Goal: Task Accomplishment & Management: Manage account settings

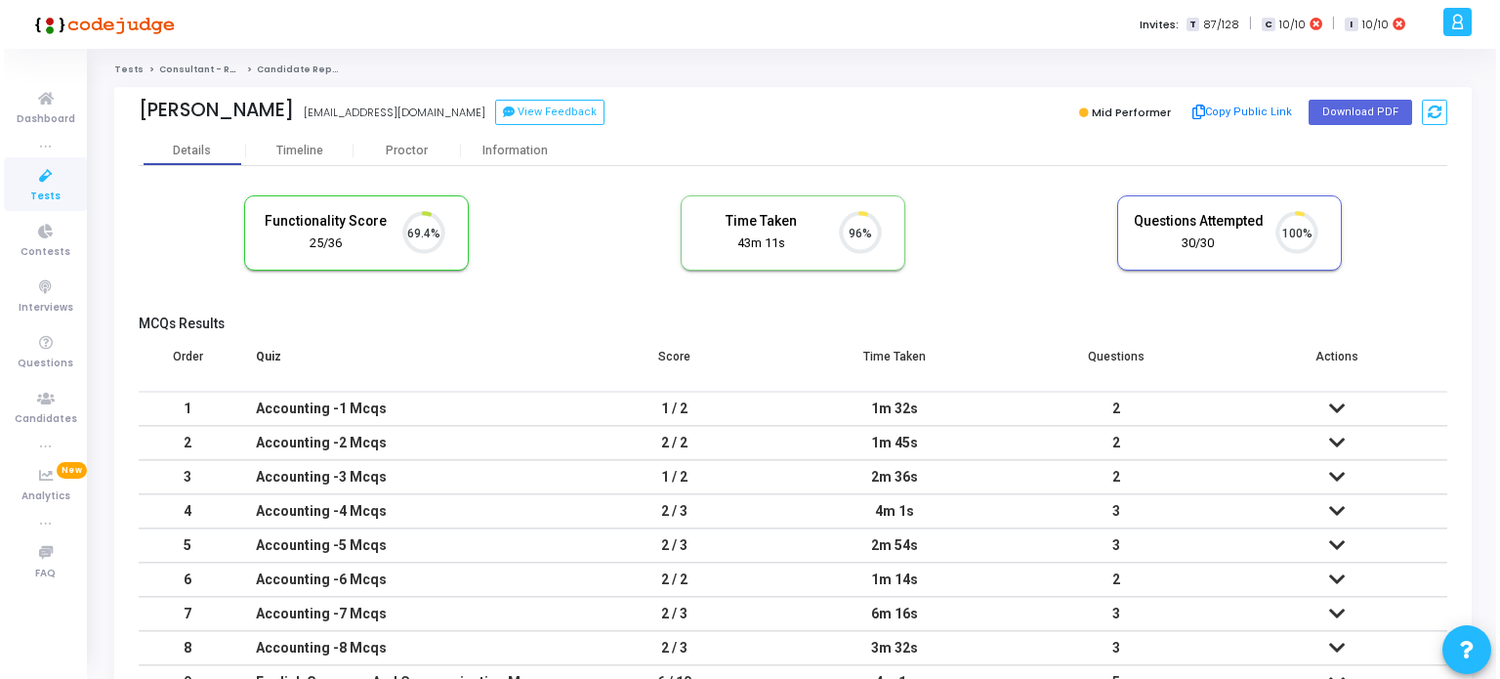
scroll to position [40, 50]
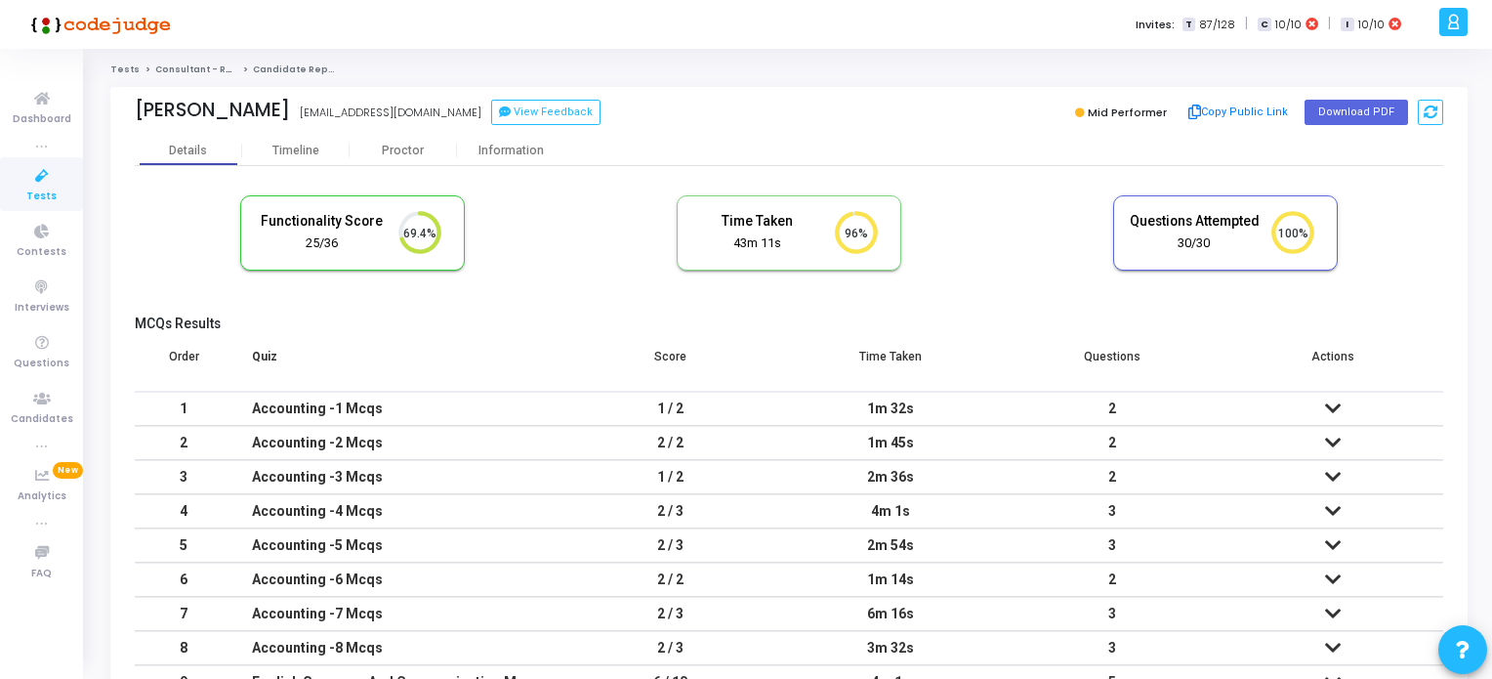
click at [42, 181] on icon at bounding box center [41, 176] width 41 height 24
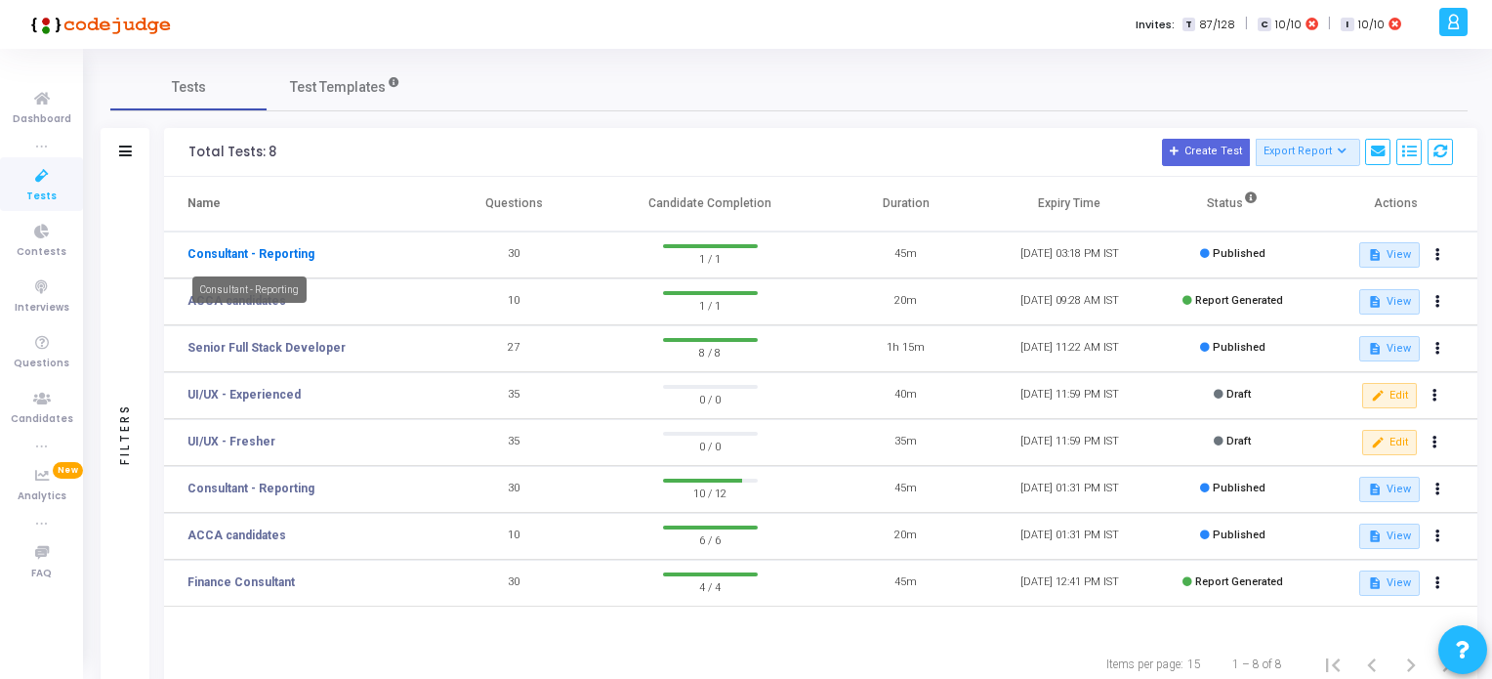
click at [277, 257] on link "Consultant - Reporting" at bounding box center [251, 254] width 127 height 18
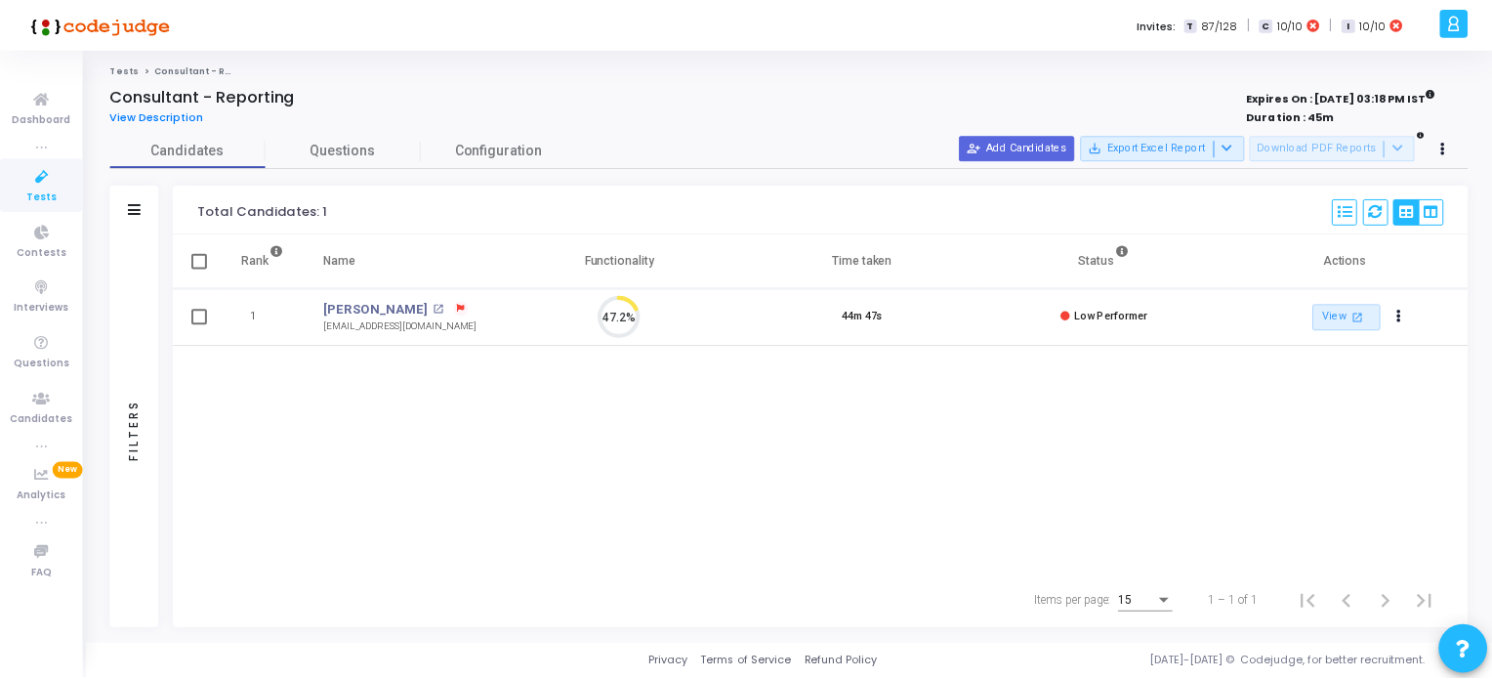
scroll to position [40, 50]
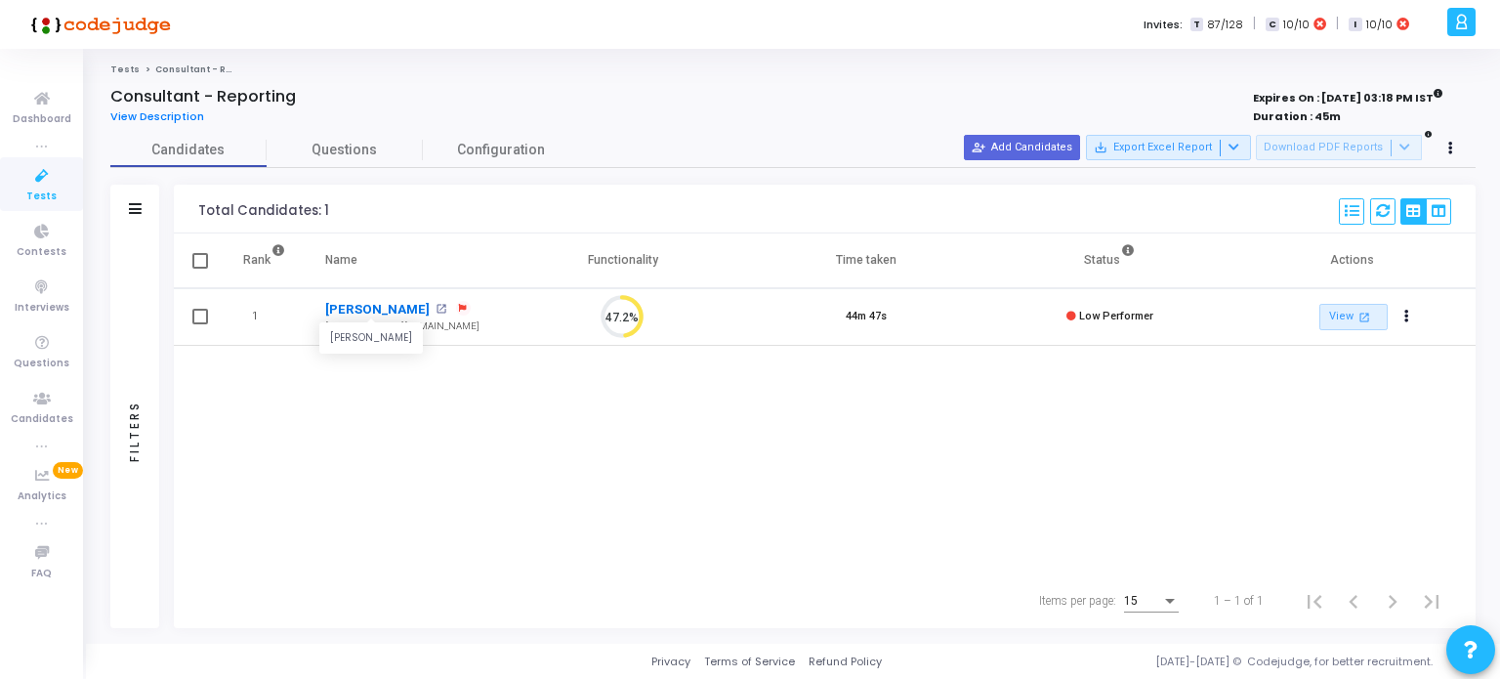
click at [355, 308] on link "[PERSON_NAME]" at bounding box center [377, 310] width 104 height 20
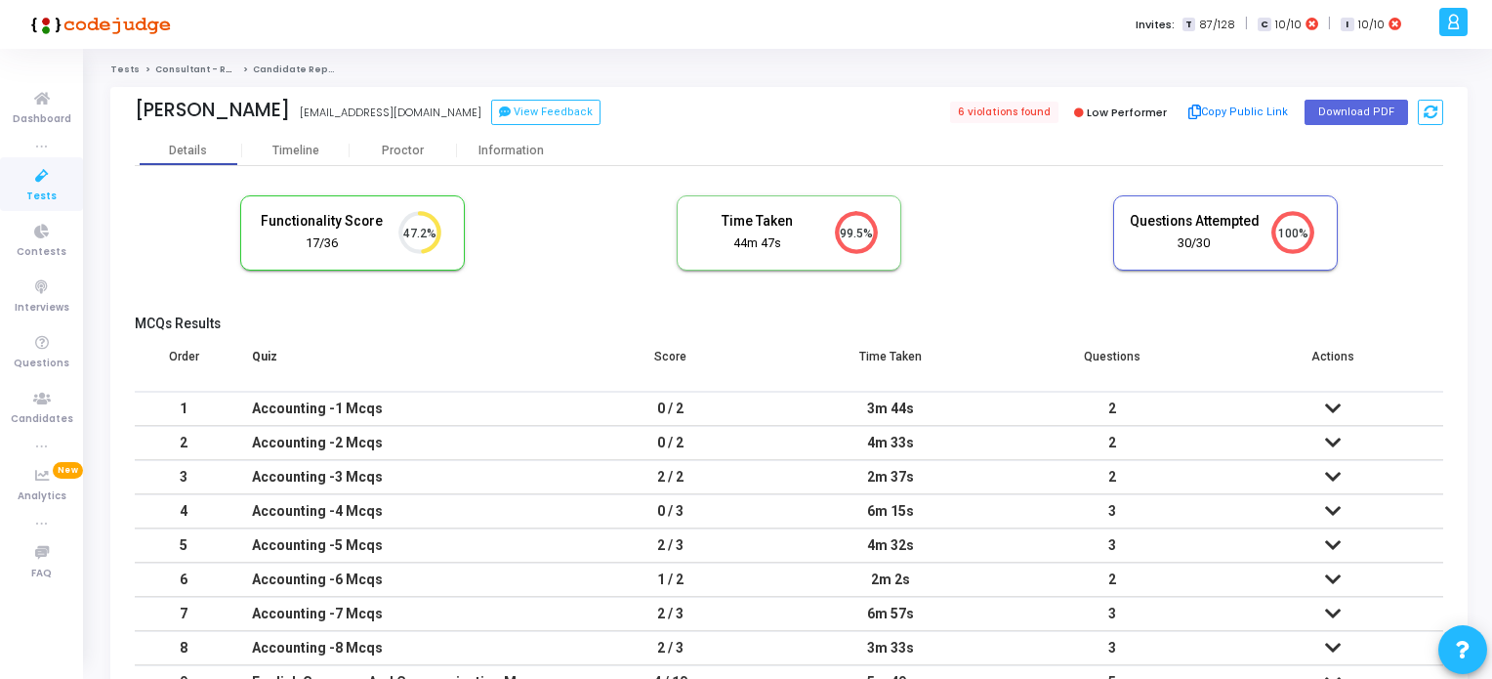
click at [34, 186] on icon at bounding box center [41, 176] width 41 height 24
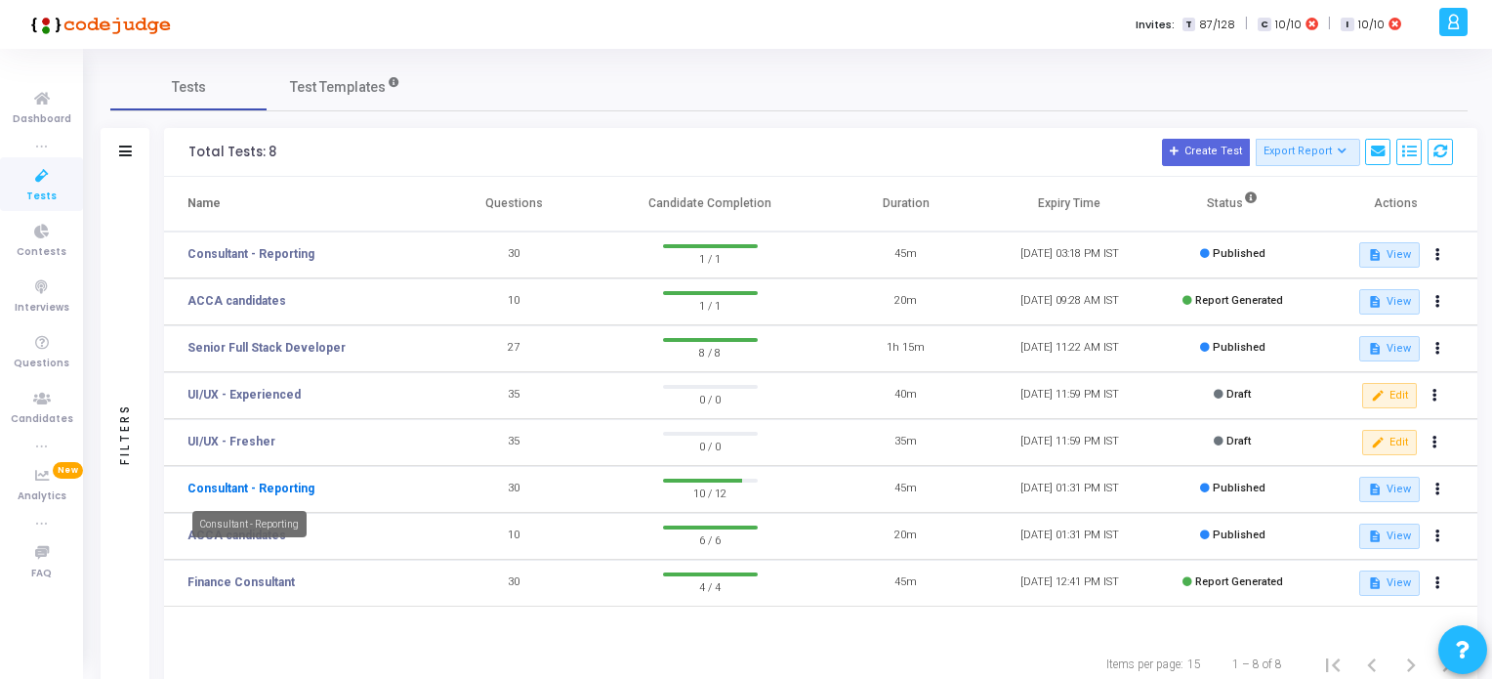
click at [271, 488] on link "Consultant - Reporting" at bounding box center [251, 489] width 127 height 18
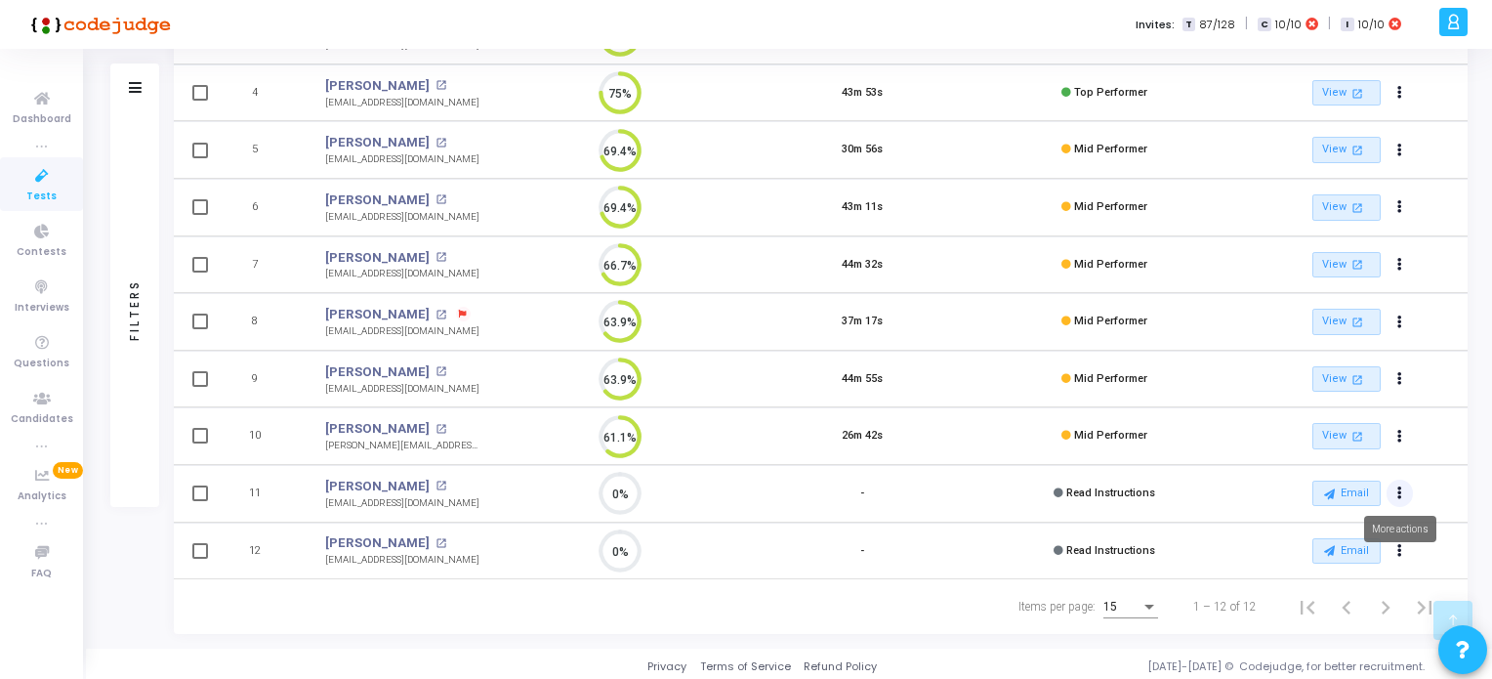
click at [1402, 490] on button "Actions" at bounding box center [1400, 493] width 27 height 27
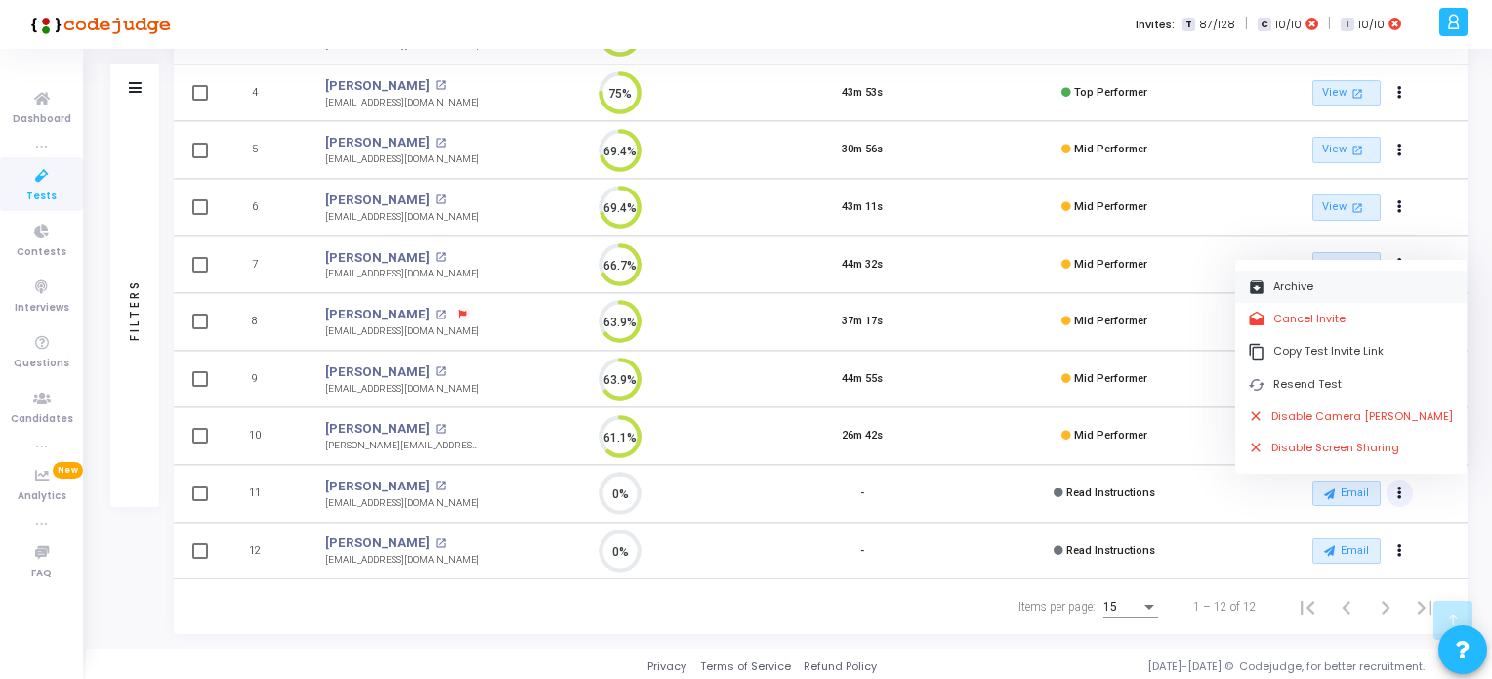
click at [1293, 289] on button "archive Archive" at bounding box center [1350, 287] width 231 height 32
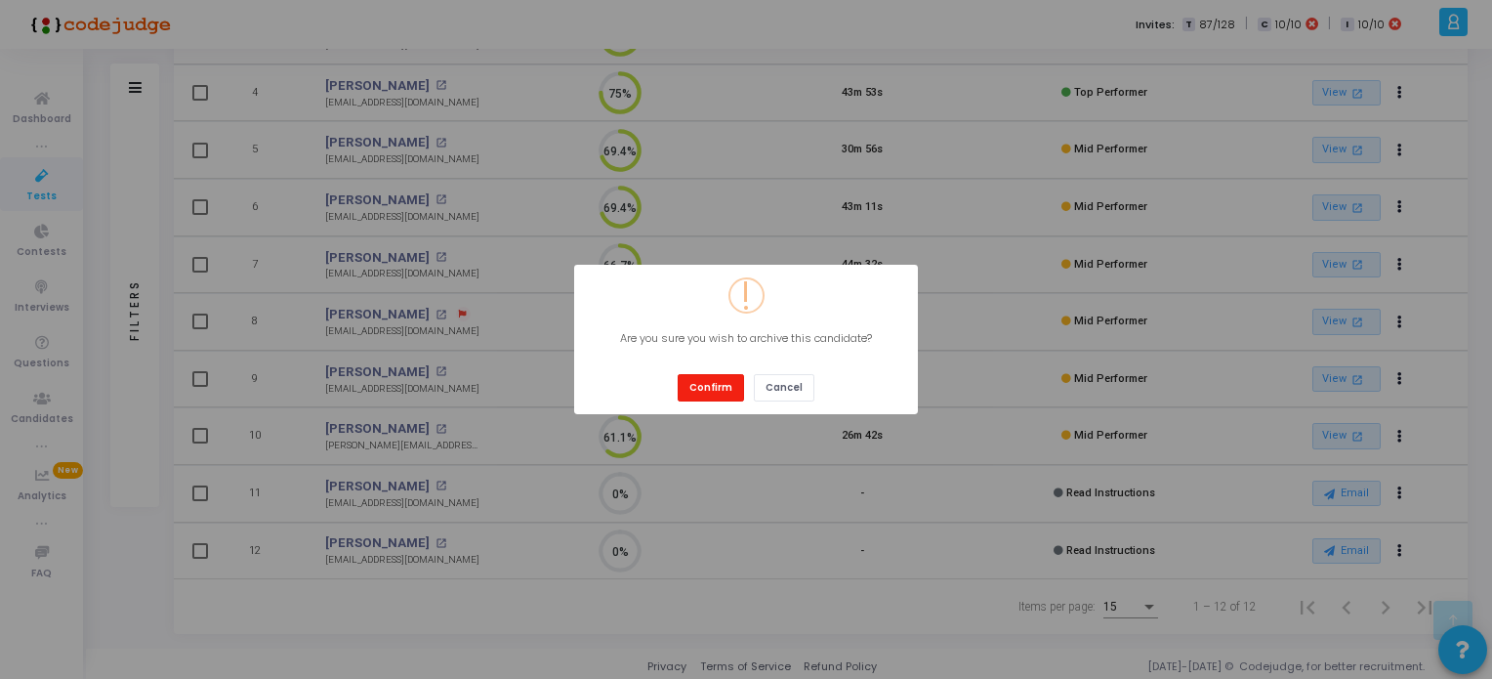
click at [716, 385] on button "Confirm" at bounding box center [711, 387] width 66 height 26
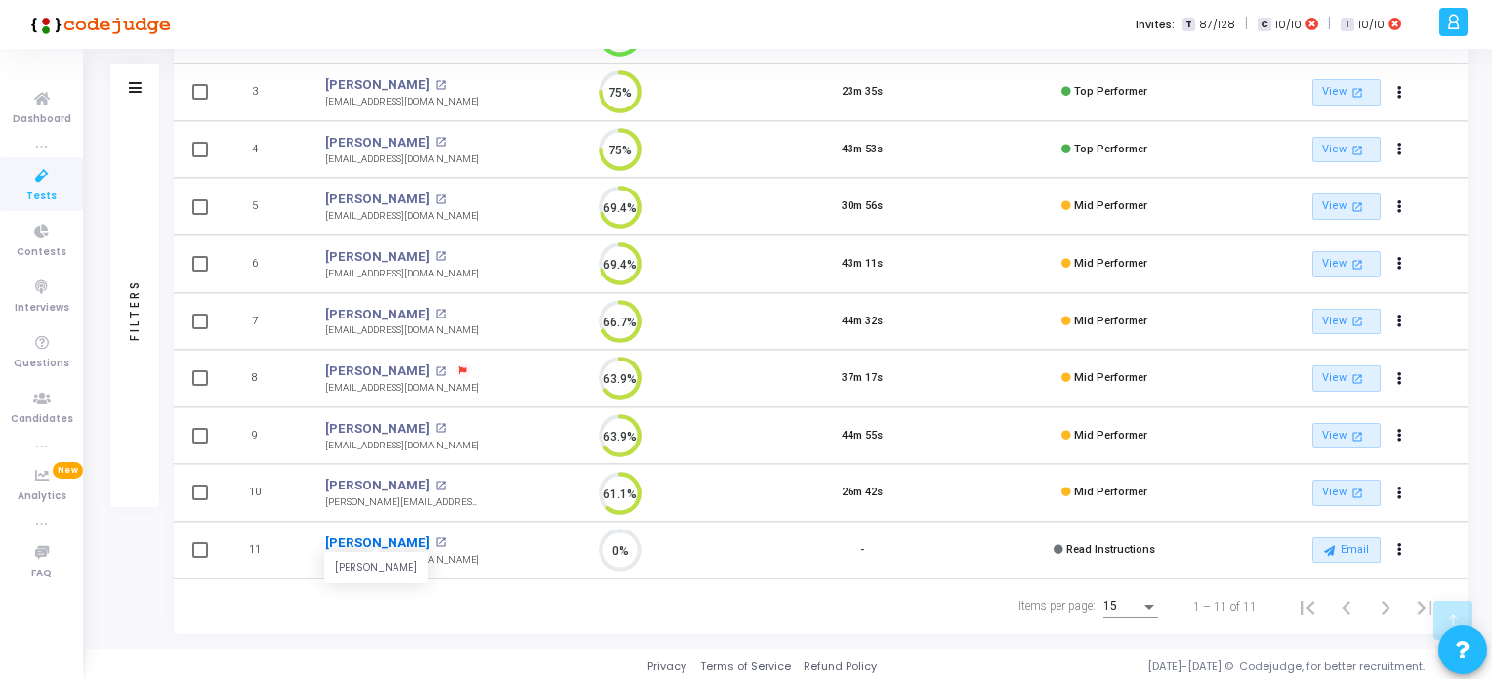
click at [416, 540] on link "[PERSON_NAME]" at bounding box center [377, 543] width 104 height 20
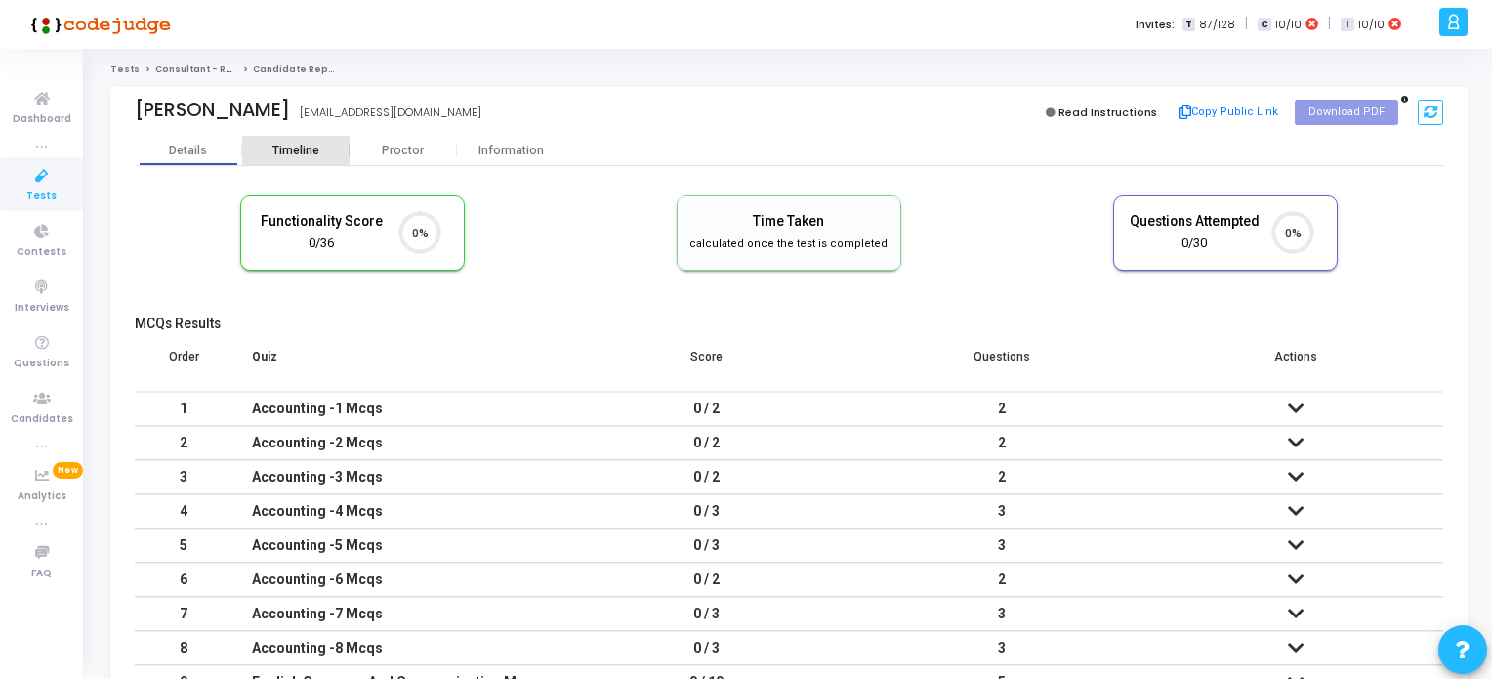
click at [298, 154] on div "Timeline" at bounding box center [295, 151] width 47 height 15
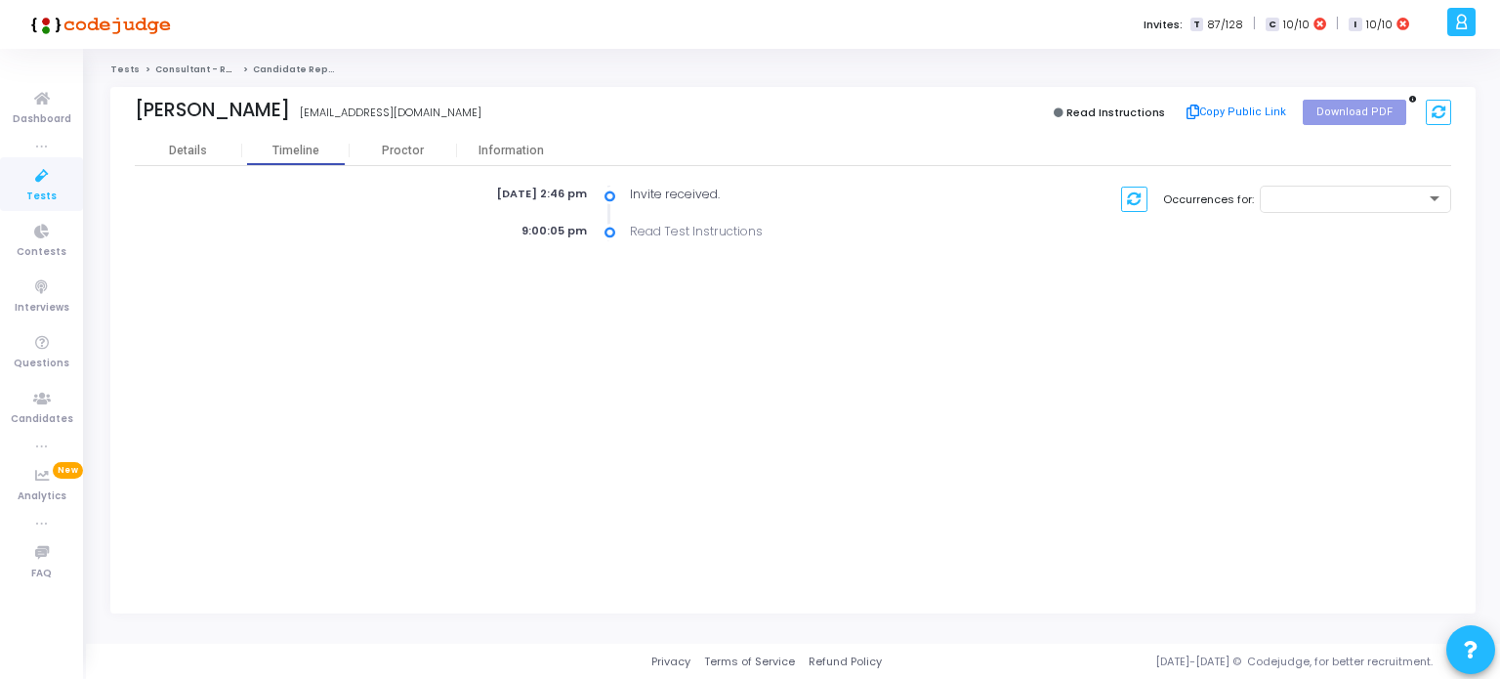
click at [40, 188] on span "Tests" at bounding box center [41, 196] width 30 height 17
